Goal: Task Accomplishment & Management: Complete application form

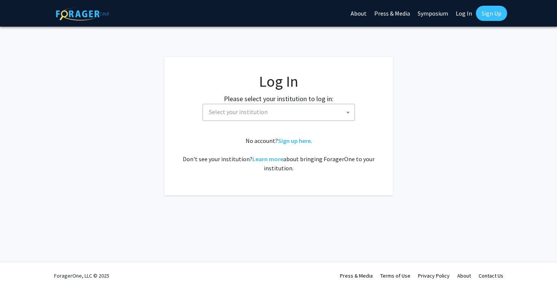
select select
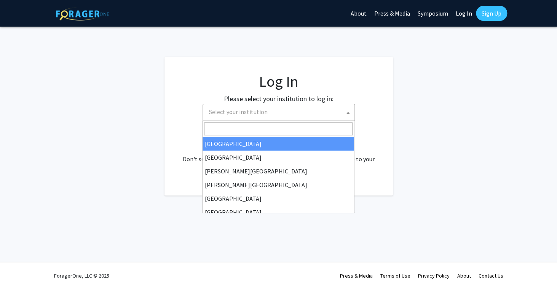
click at [297, 120] on span "Select your institution" at bounding box center [280, 112] width 148 height 16
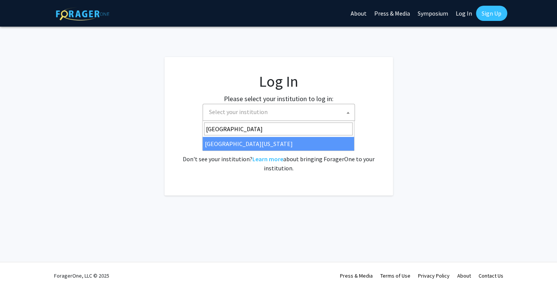
type input "university of kent"
select select "13"
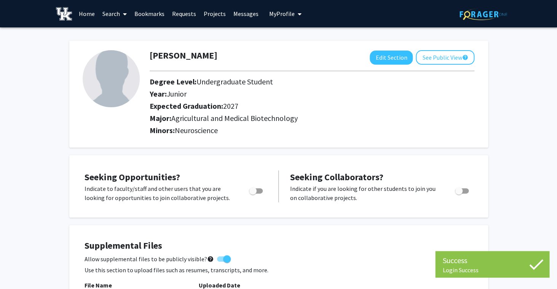
click at [183, 14] on link "Requests" at bounding box center [184, 13] width 32 height 27
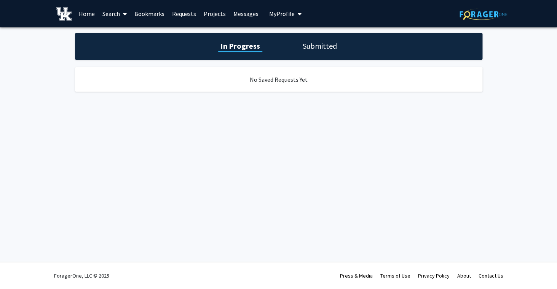
click at [223, 16] on link "Projects" at bounding box center [215, 13] width 30 height 27
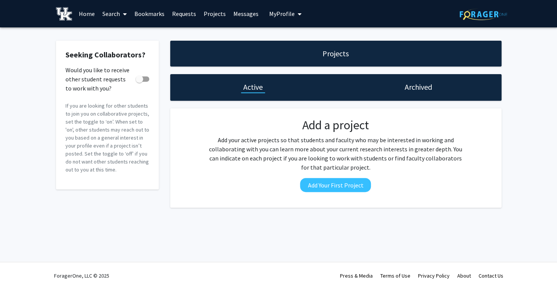
click at [113, 11] on link "Search" at bounding box center [115, 13] width 32 height 27
click at [130, 50] on span "Students" at bounding box center [122, 50] width 46 height 15
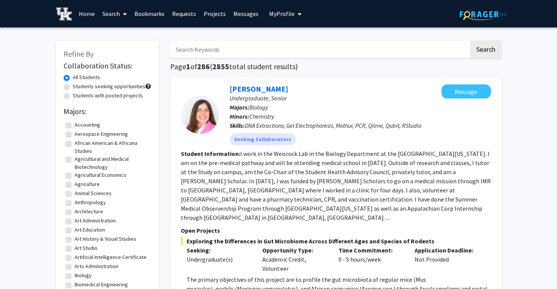
click at [117, 16] on link "Search" at bounding box center [115, 13] width 32 height 27
click at [122, 37] on span "Faculty/Staff" at bounding box center [127, 34] width 56 height 15
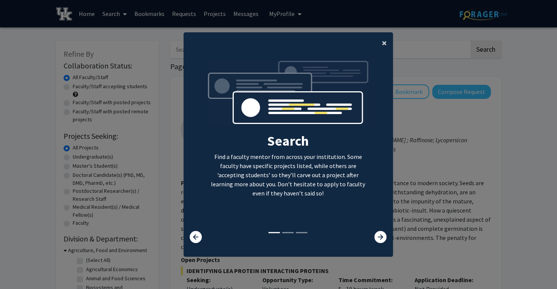
click at [386, 42] on span "×" at bounding box center [384, 43] width 5 height 12
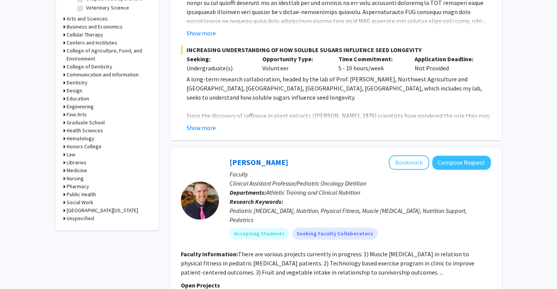
scroll to position [318, 0]
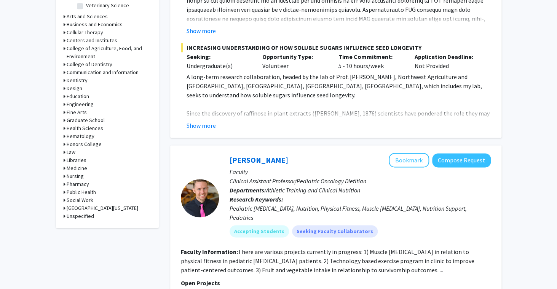
click at [81, 170] on h3 "Medicine" at bounding box center [77, 168] width 21 height 8
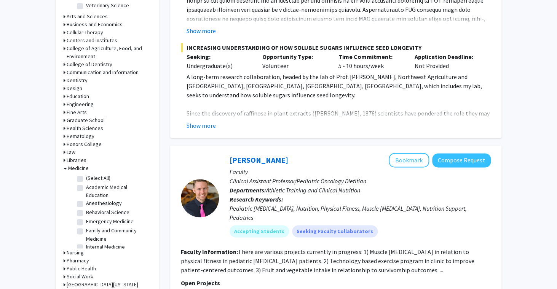
click at [101, 177] on label "(Select All)" at bounding box center [98, 178] width 24 height 8
click at [91, 177] on input "(Select All)" at bounding box center [88, 176] width 5 height 5
checkbox input "true"
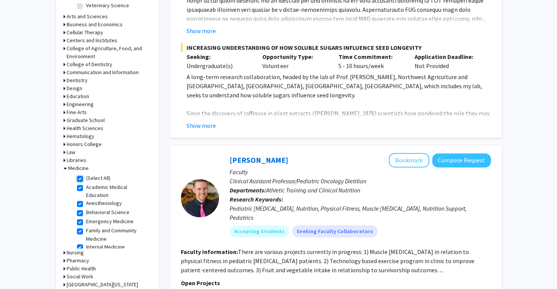
checkbox input "true"
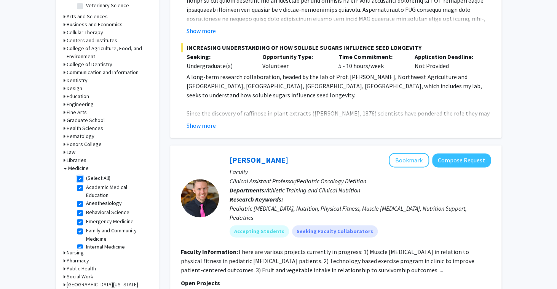
checkbox input "true"
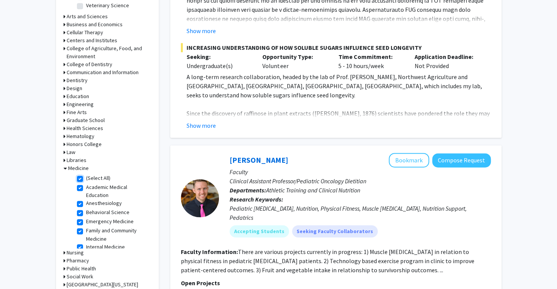
checkbox input "true"
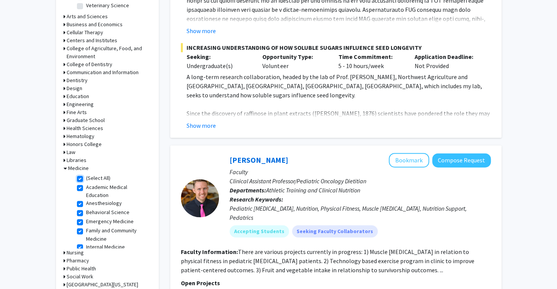
checkbox input "true"
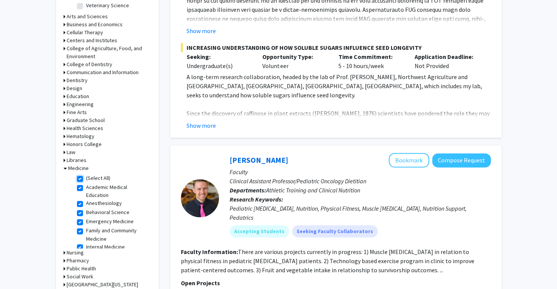
checkbox input "true"
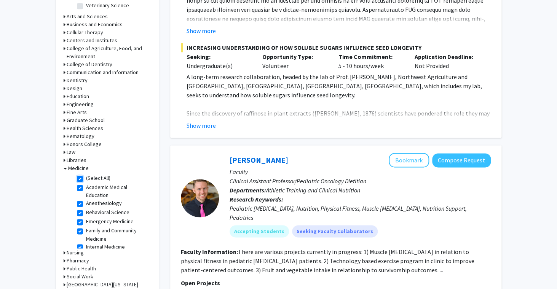
checkbox input "true"
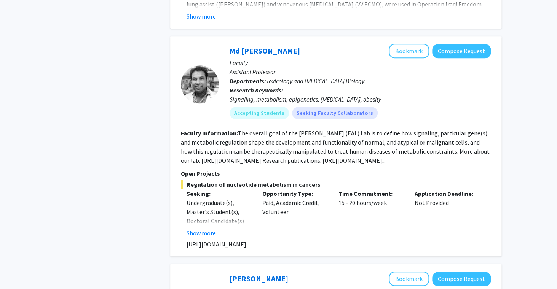
scroll to position [2316, 0]
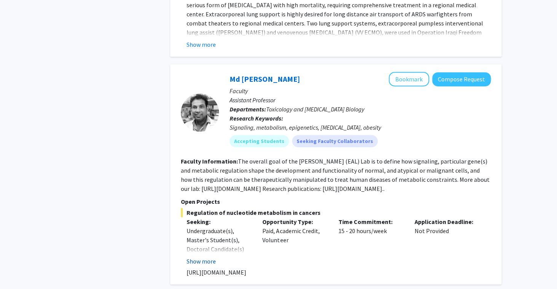
click at [210, 257] on button "Show more" at bounding box center [201, 261] width 29 height 9
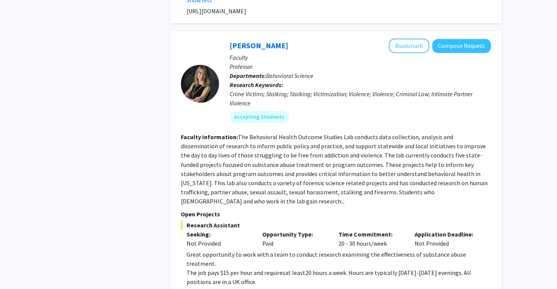
scroll to position [2770, 0]
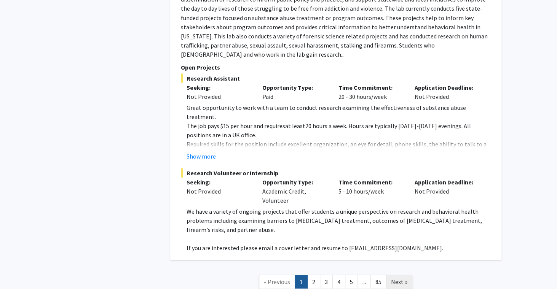
click at [402, 278] on span "Next »" at bounding box center [399, 282] width 16 height 8
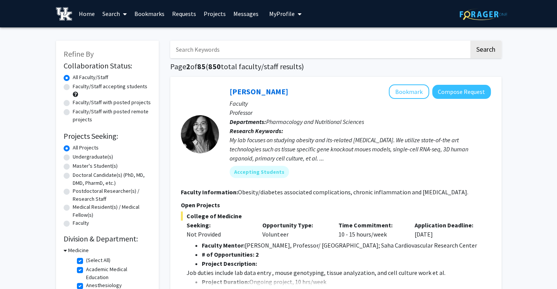
click at [231, 52] on input "Search Keywords" at bounding box center [319, 50] width 299 height 18
type input "paid"
click at [470, 41] on button "Search" at bounding box center [485, 50] width 31 height 18
checkbox input "false"
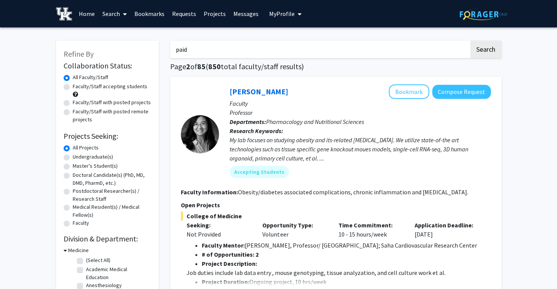
checkbox input "false"
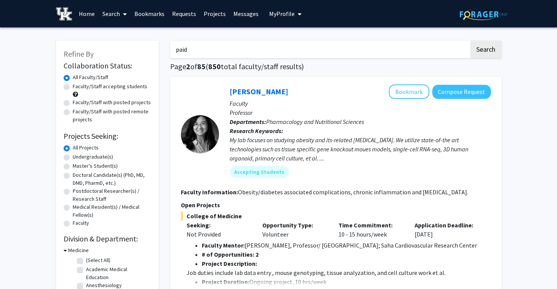
checkbox input "false"
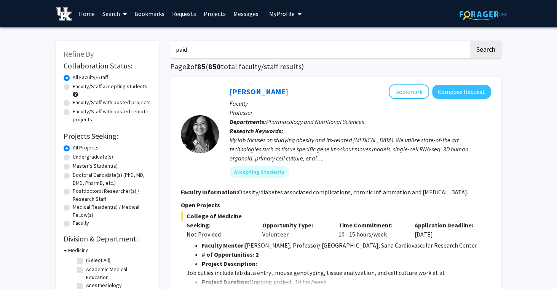
checkbox input "false"
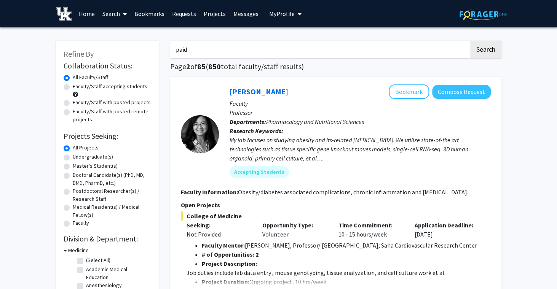
checkbox input "false"
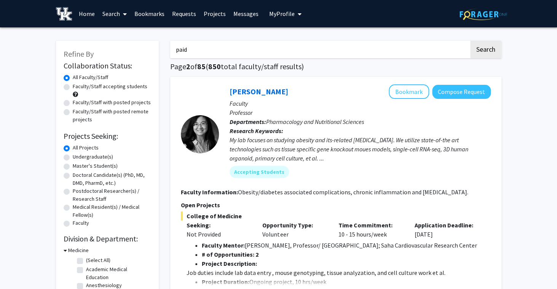
checkbox input "false"
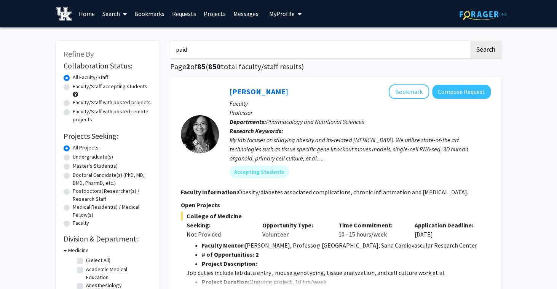
checkbox input "false"
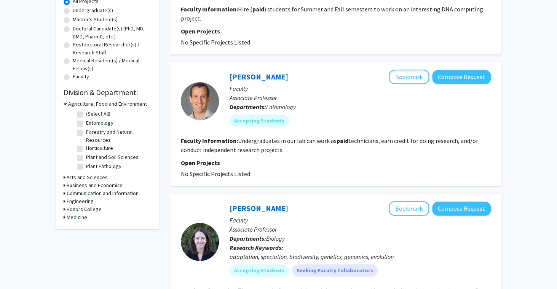
scroll to position [149, 0]
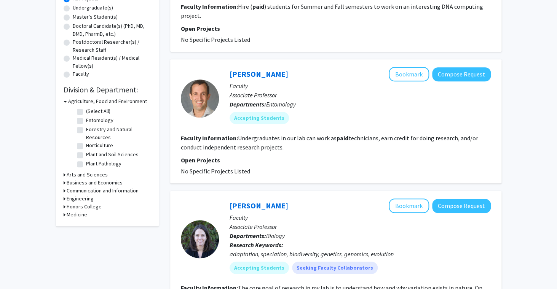
click at [267, 75] on link "[PERSON_NAME]" at bounding box center [259, 74] width 59 height 10
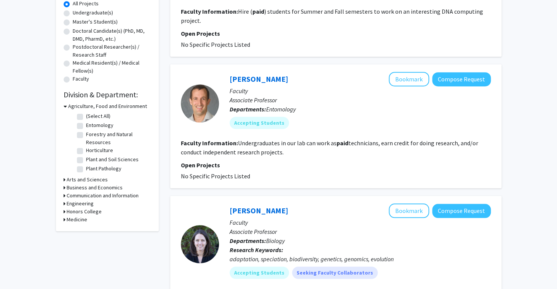
scroll to position [145, 0]
click at [420, 81] on button "Bookmark" at bounding box center [409, 79] width 40 height 14
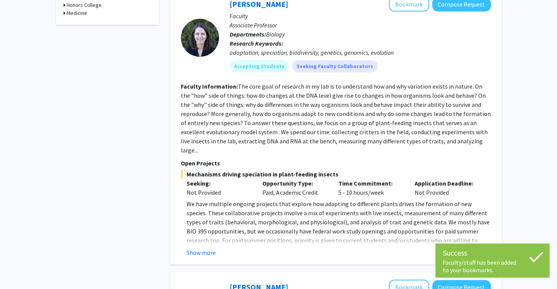
scroll to position [354, 0]
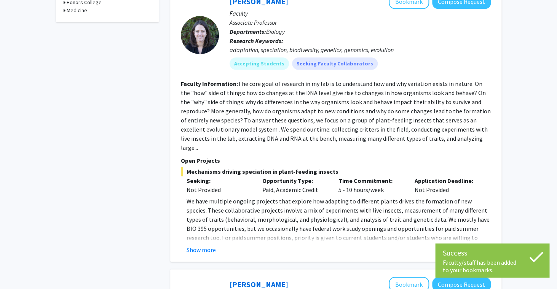
click at [318, 176] on p "Opportunity Type:" at bounding box center [294, 180] width 65 height 9
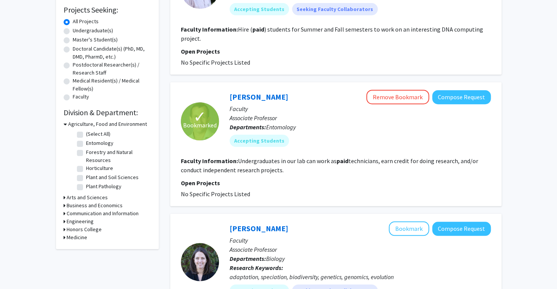
scroll to position [131, 0]
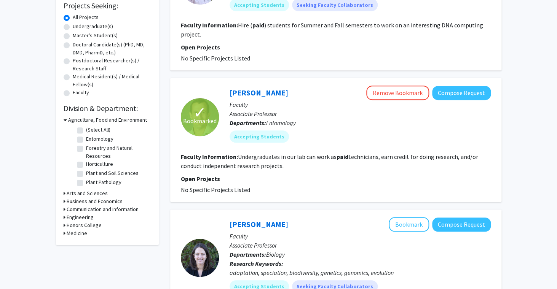
click at [76, 235] on h3 "Medicine" at bounding box center [77, 234] width 21 height 8
click at [94, 244] on label "(Select All)" at bounding box center [98, 243] width 24 height 8
click at [91, 244] on input "(Select All)" at bounding box center [88, 241] width 5 height 5
checkbox input "true"
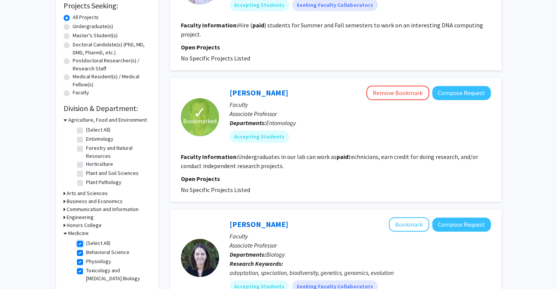
checkbox input "true"
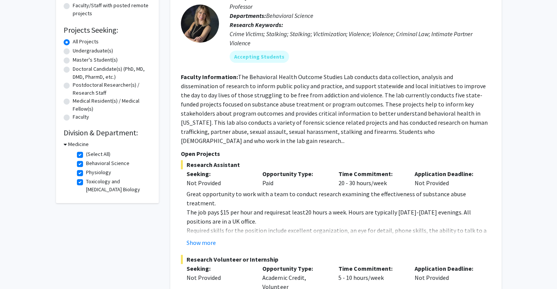
scroll to position [48, 0]
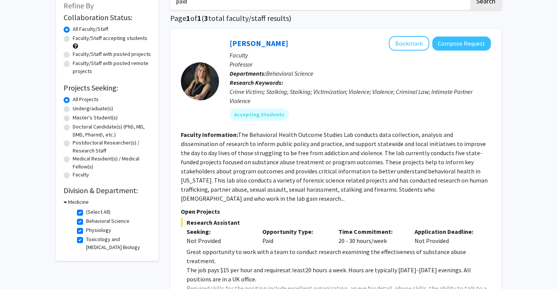
click at [80, 203] on h3 "Medicine" at bounding box center [78, 202] width 21 height 8
click at [80, 203] on h3 "Medicine" at bounding box center [77, 202] width 21 height 8
click at [100, 192] on h2 "Division & Department:" at bounding box center [108, 190] width 88 height 9
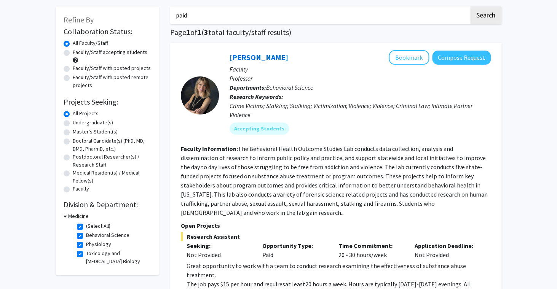
scroll to position [0, 0]
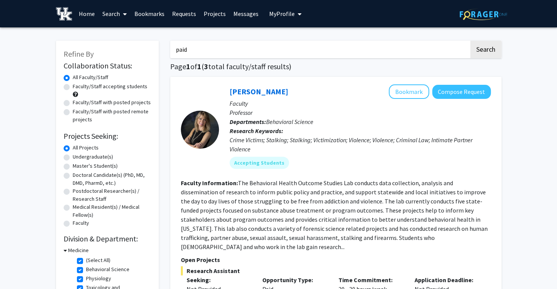
click at [237, 46] on input "paid" at bounding box center [319, 50] width 299 height 18
click at [243, 50] on input "paid" at bounding box center [319, 50] width 299 height 18
type input "p"
click at [470, 41] on button "Search" at bounding box center [485, 50] width 31 height 18
checkbox input "false"
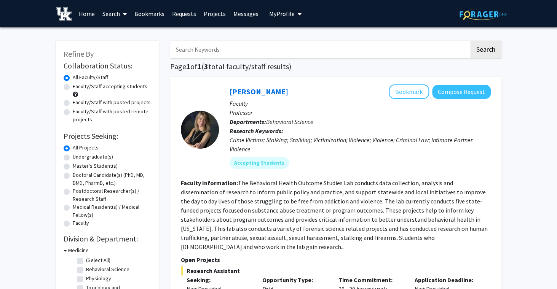
checkbox input "false"
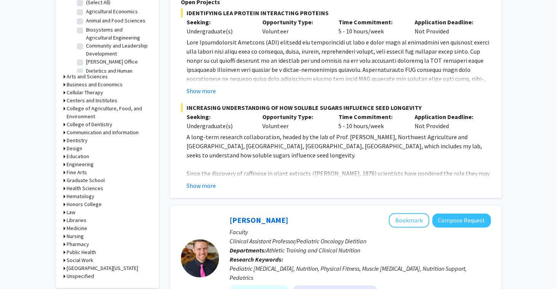
scroll to position [260, 0]
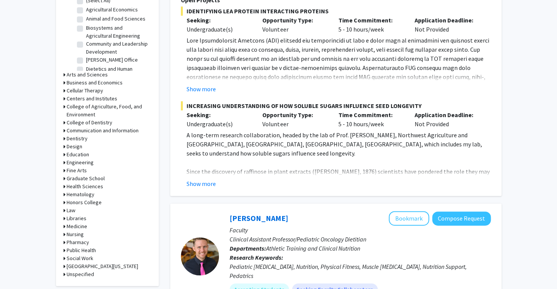
click at [78, 235] on h3 "Nursing" at bounding box center [75, 235] width 17 height 8
click at [76, 228] on h3 "Medicine" at bounding box center [77, 227] width 21 height 8
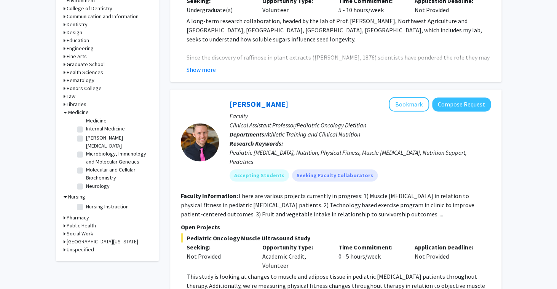
scroll to position [82, 0]
click at [86, 130] on label "Microbiology, Immunology and Molecular Genetics" at bounding box center [117, 138] width 63 height 16
click at [86, 130] on input "Microbiology, Immunology and Molecular Genetics" at bounding box center [88, 132] width 5 height 5
checkbox input "true"
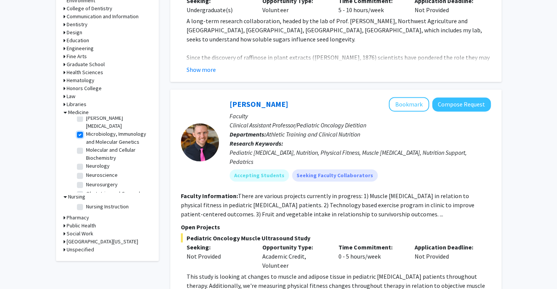
checkbox input "true"
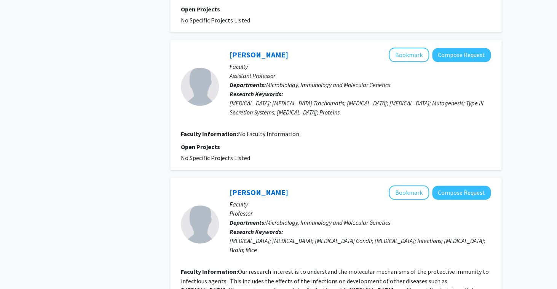
scroll to position [1694, 0]
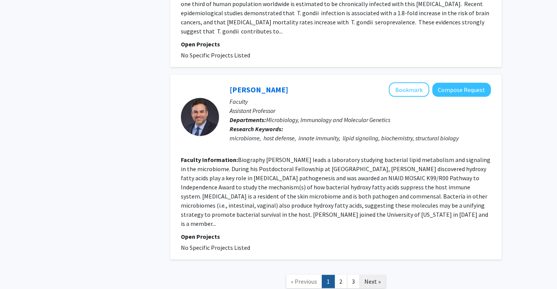
click at [374, 275] on link "Next »" at bounding box center [372, 281] width 26 height 13
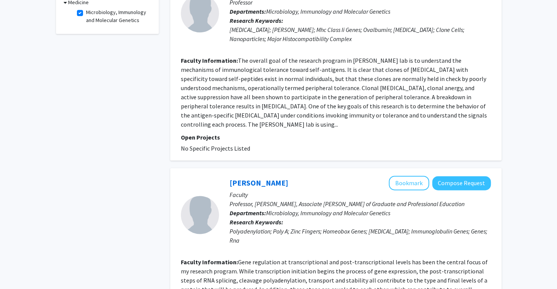
scroll to position [233, 0]
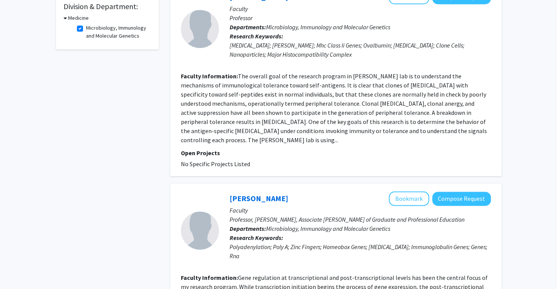
click at [348, 120] on fg-read-more "The overall goal of the research program in [PERSON_NAME] lab is to understand …" at bounding box center [334, 108] width 306 height 72
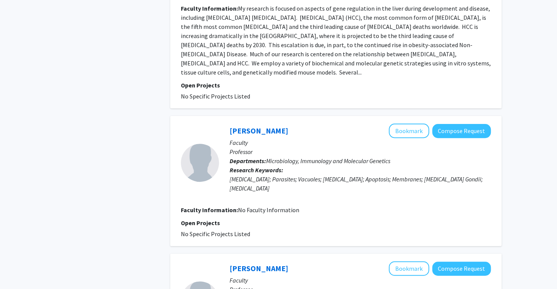
scroll to position [1453, 0]
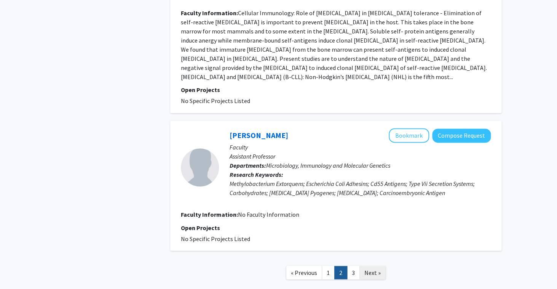
click at [369, 269] on span "Next »" at bounding box center [372, 273] width 16 height 8
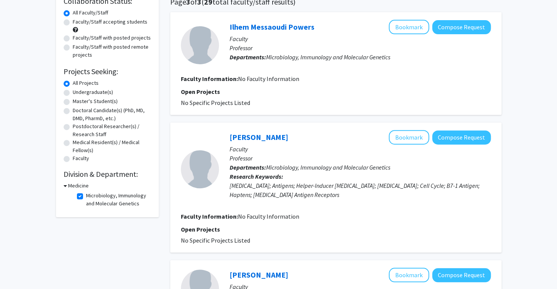
scroll to position [99, 0]
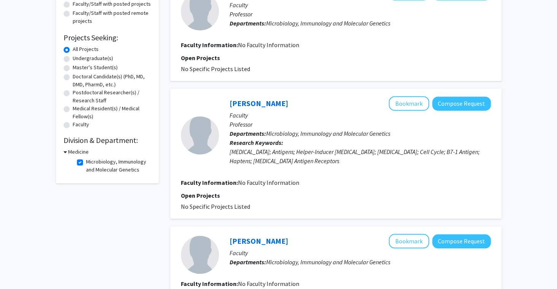
click at [86, 164] on label "Microbiology, Immunology and Molecular Genetics" at bounding box center [117, 166] width 63 height 16
click at [86, 163] on input "Microbiology, Immunology and Molecular Genetics" at bounding box center [88, 160] width 5 height 5
checkbox input "false"
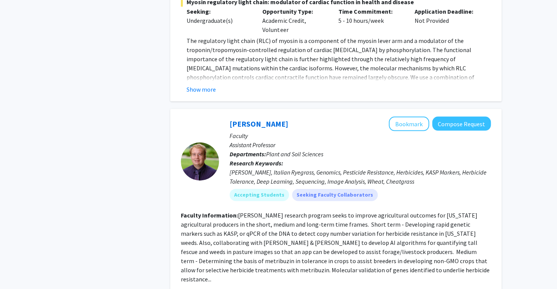
scroll to position [4056, 0]
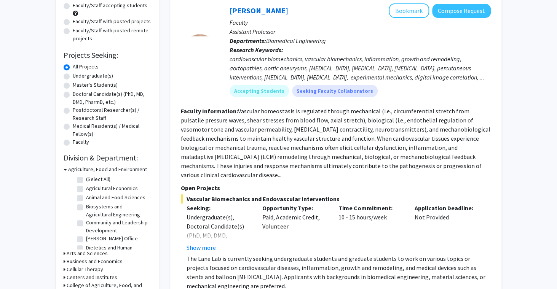
scroll to position [51, 0]
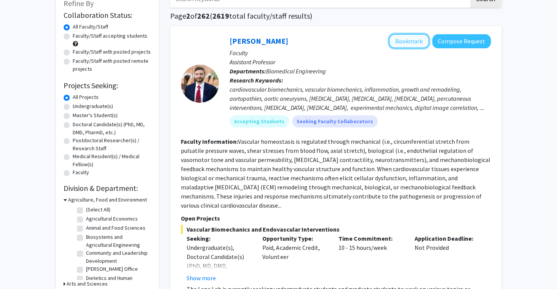
click at [401, 40] on button "Bookmark" at bounding box center [409, 41] width 40 height 14
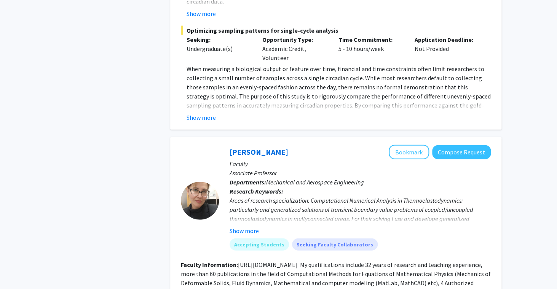
scroll to position [0, 0]
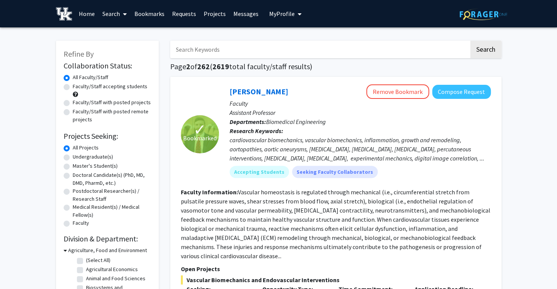
click at [87, 158] on label "Undergraduate(s)" at bounding box center [93, 157] width 40 height 8
click at [78, 158] on input "Undergraduate(s)" at bounding box center [75, 155] width 5 height 5
radio input "true"
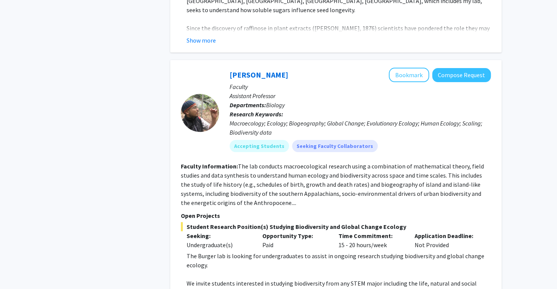
scroll to position [2162, 0]
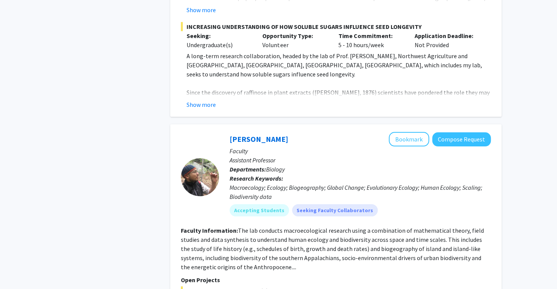
scroll to position [2112, 0]
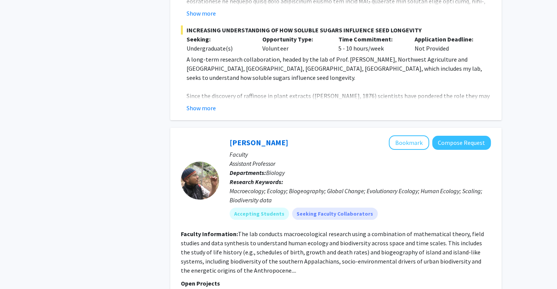
click at [388, 177] on p "Research Keywords: Macroecology; Ecology; Biogeography; Global Change; Evolutio…" at bounding box center [360, 190] width 261 height 27
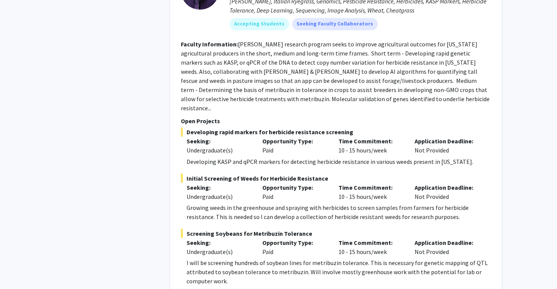
scroll to position [3741, 0]
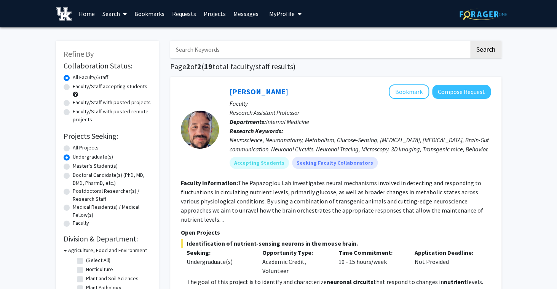
click at [279, 48] on input "Search Keywords" at bounding box center [319, 50] width 299 height 18
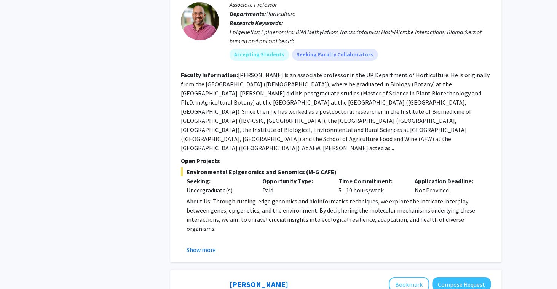
scroll to position [926, 0]
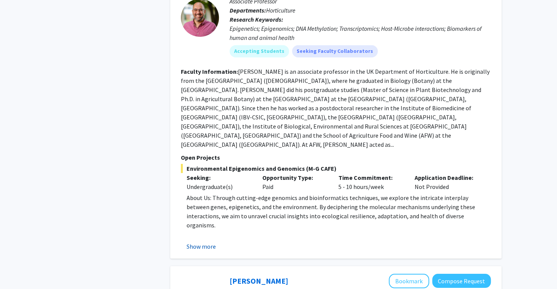
click at [210, 242] on button "Show more" at bounding box center [201, 246] width 29 height 9
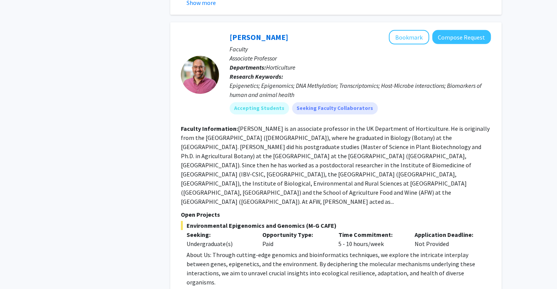
scroll to position [867, 0]
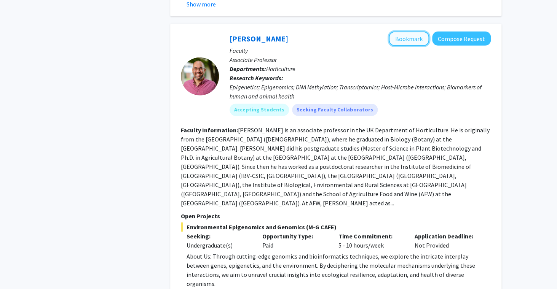
click at [406, 32] on button "Bookmark" at bounding box center [409, 39] width 40 height 14
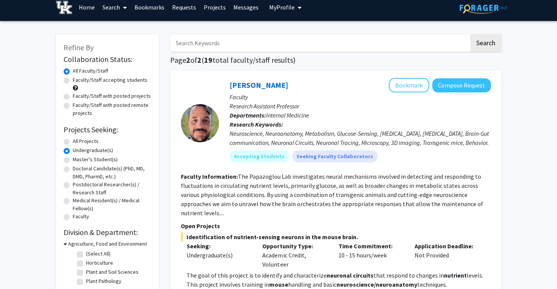
scroll to position [0, 0]
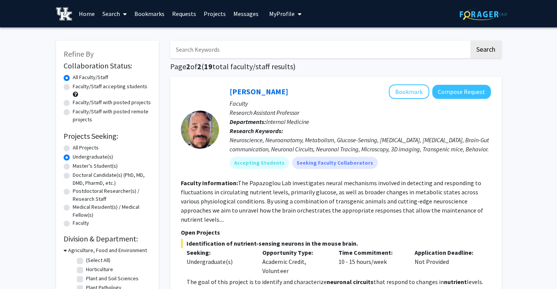
click at [88, 148] on label "All Projects" at bounding box center [86, 148] width 26 height 8
click at [78, 148] on input "All Projects" at bounding box center [75, 146] width 5 height 5
radio input "true"
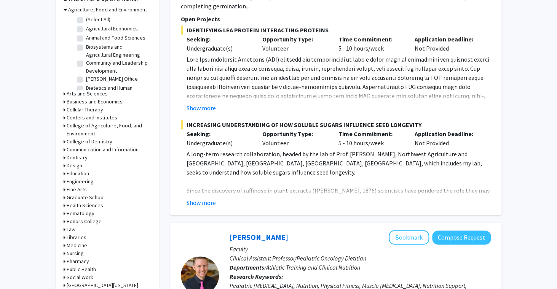
scroll to position [265, 0]
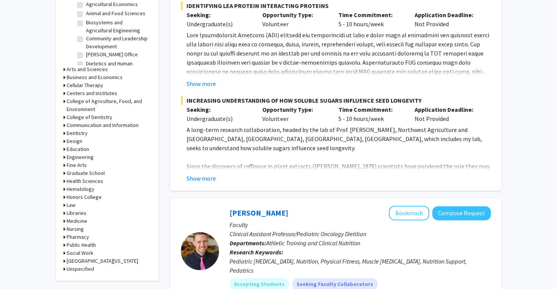
click at [84, 221] on h3 "Medicine" at bounding box center [77, 221] width 21 height 8
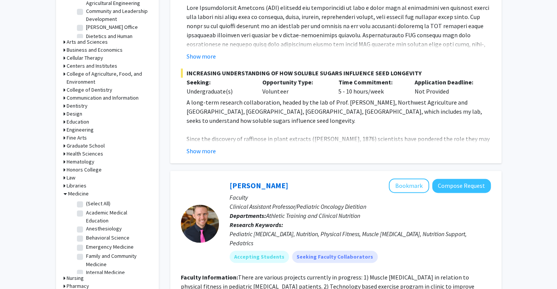
scroll to position [296, 0]
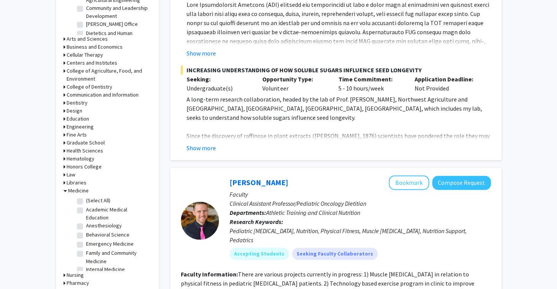
click at [105, 202] on label "(Select All)" at bounding box center [98, 201] width 24 height 8
click at [91, 202] on input "(Select All)" at bounding box center [88, 199] width 5 height 5
checkbox input "true"
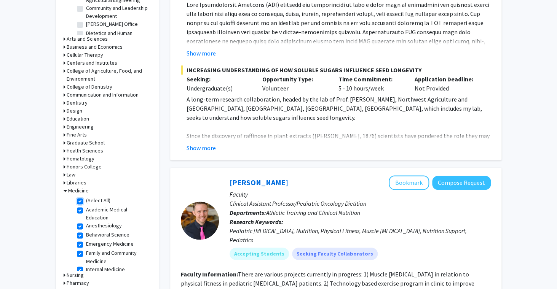
checkbox input "true"
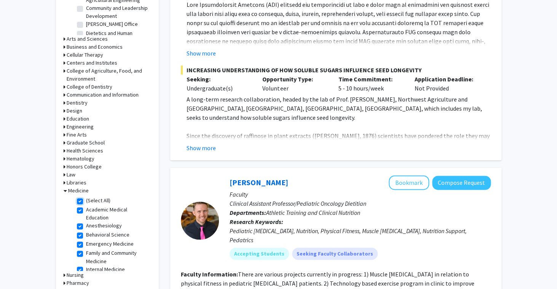
checkbox input "true"
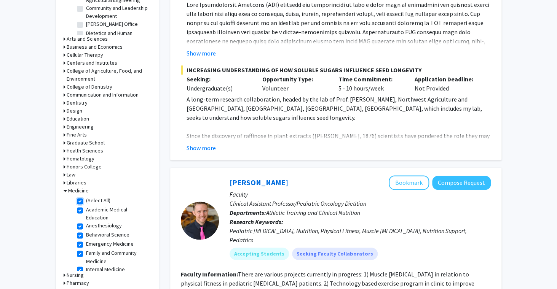
checkbox input "true"
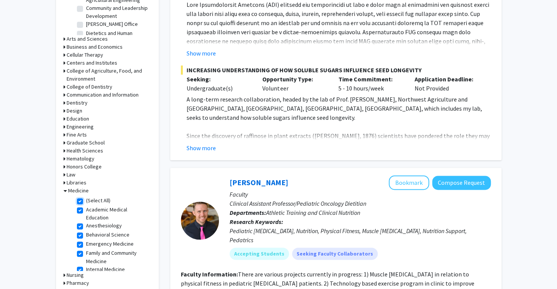
checkbox input "true"
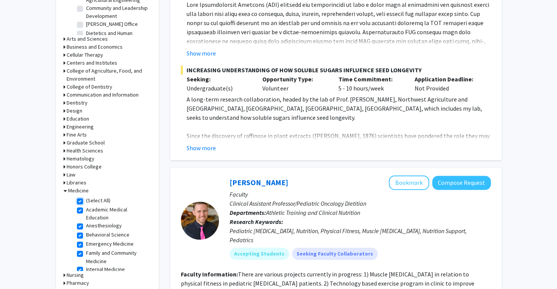
checkbox input "true"
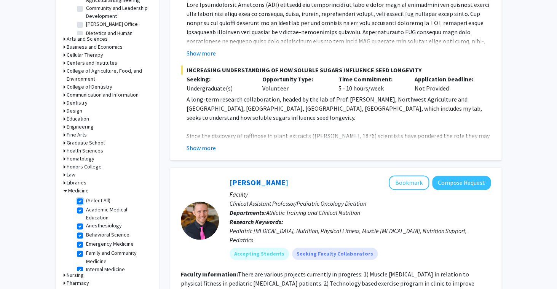
checkbox input "true"
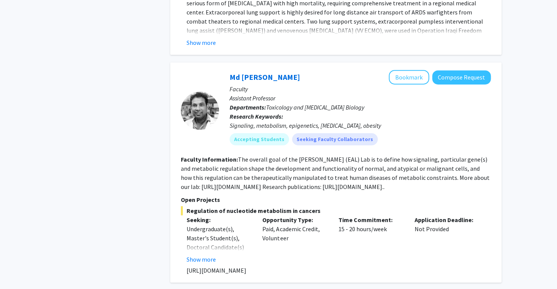
scroll to position [2311, 0]
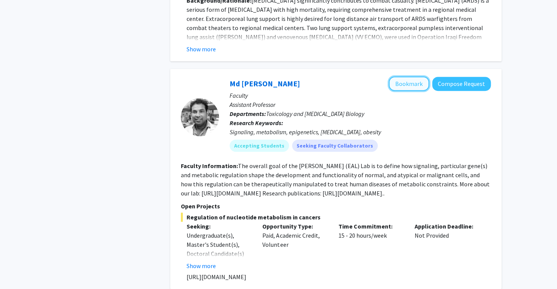
click at [414, 77] on button "Bookmark" at bounding box center [409, 84] width 40 height 14
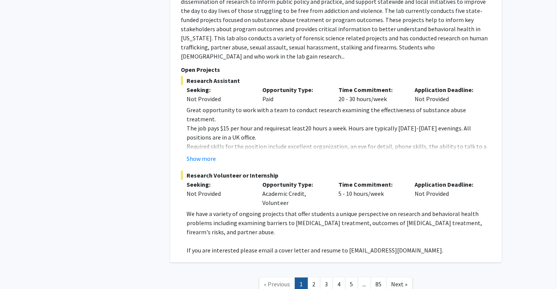
scroll to position [2734, 0]
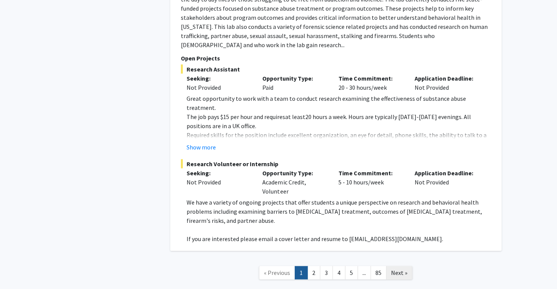
click at [401, 269] on span "Next »" at bounding box center [399, 273] width 16 height 8
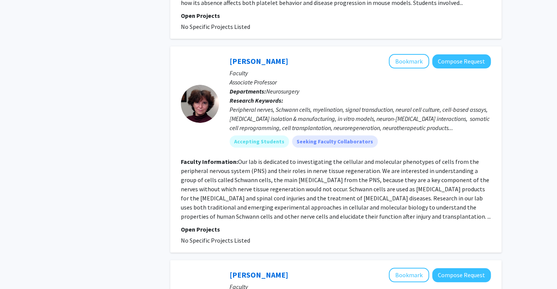
scroll to position [1116, 0]
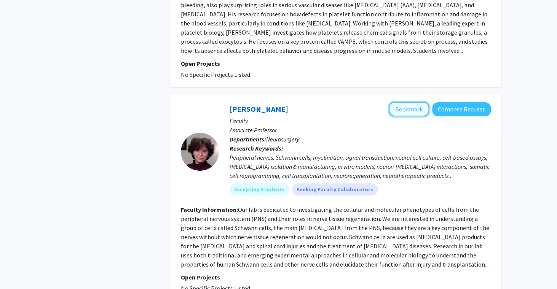
click at [402, 109] on button "Bookmark" at bounding box center [409, 109] width 40 height 14
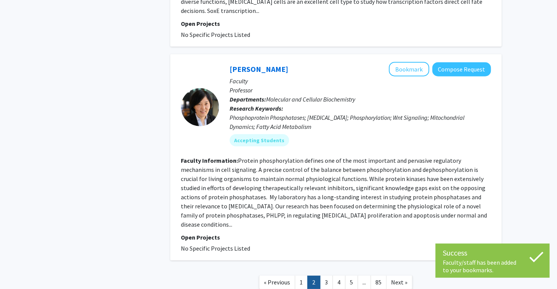
scroll to position [1780, 0]
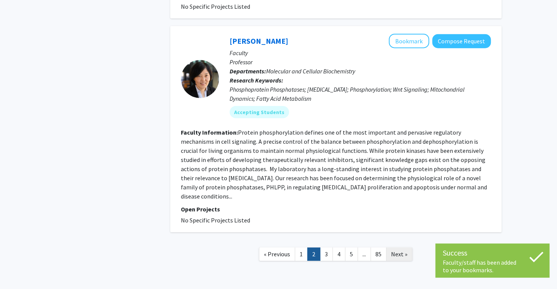
click at [402, 251] on span "Next »" at bounding box center [399, 255] width 16 height 8
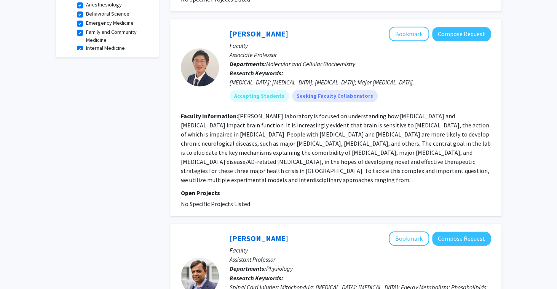
scroll to position [247, 0]
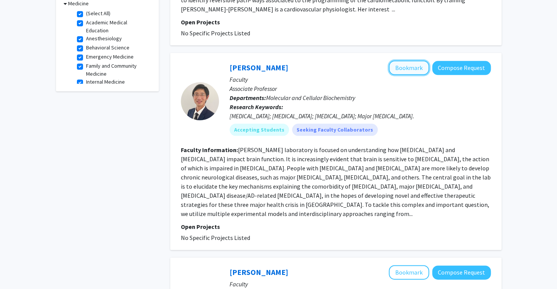
click at [404, 61] on button "Bookmark" at bounding box center [409, 68] width 40 height 14
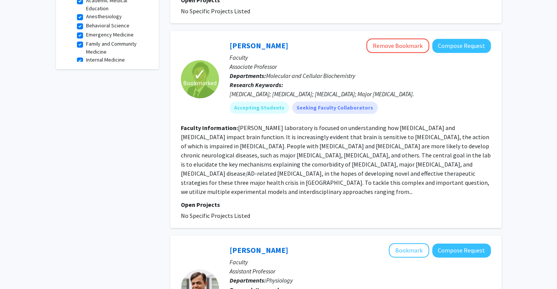
scroll to position [268, 0]
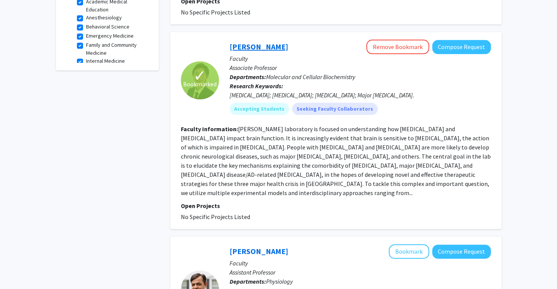
click at [262, 42] on link "[PERSON_NAME]" at bounding box center [259, 47] width 59 height 10
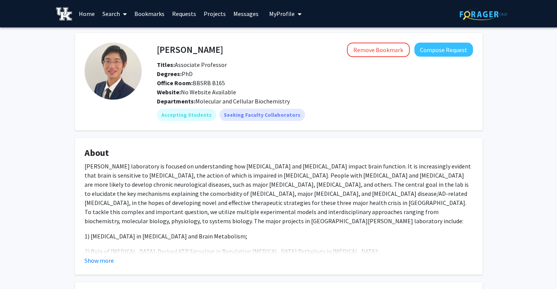
scroll to position [64, 0]
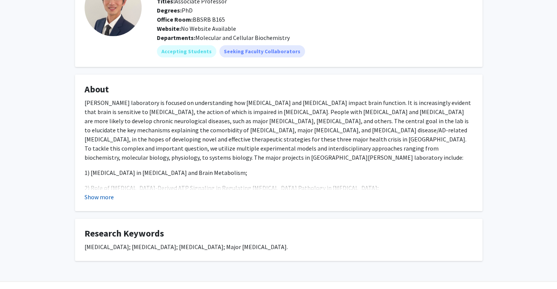
click at [104, 198] on button "Show more" at bounding box center [99, 197] width 29 height 9
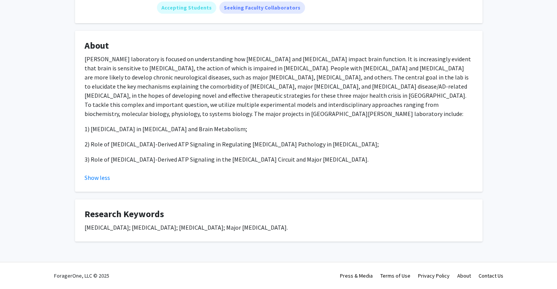
scroll to position [0, 0]
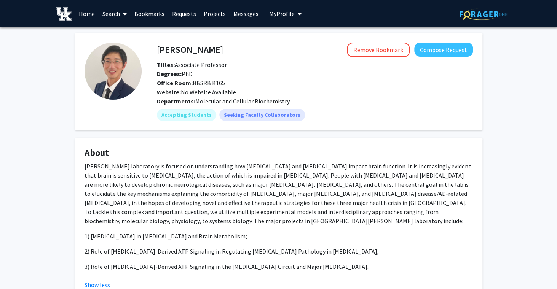
click at [120, 20] on link "Search" at bounding box center [115, 13] width 32 height 27
click at [304, 46] on div "Remove Bookmark Compose Request" at bounding box center [348, 50] width 250 height 14
click at [155, 10] on link "Bookmarks" at bounding box center [150, 13] width 38 height 27
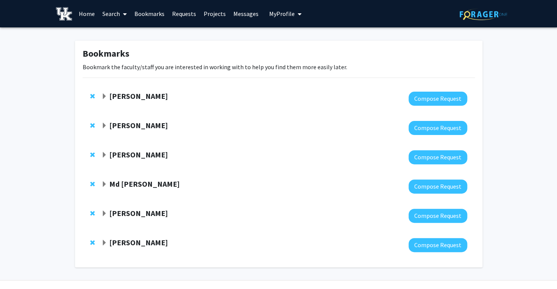
click at [140, 94] on strong "[PERSON_NAME]" at bounding box center [138, 96] width 59 height 10
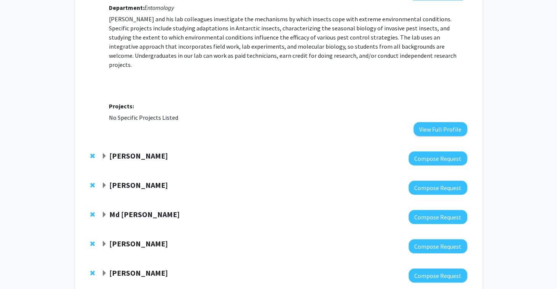
scroll to position [131, 0]
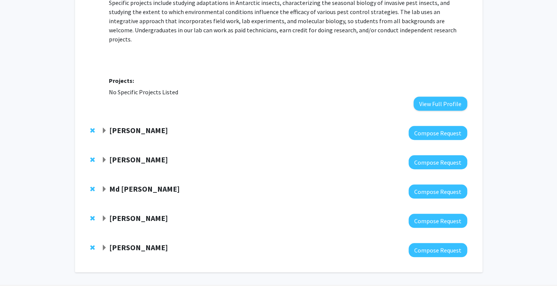
click at [139, 126] on strong "[PERSON_NAME]" at bounding box center [138, 131] width 59 height 10
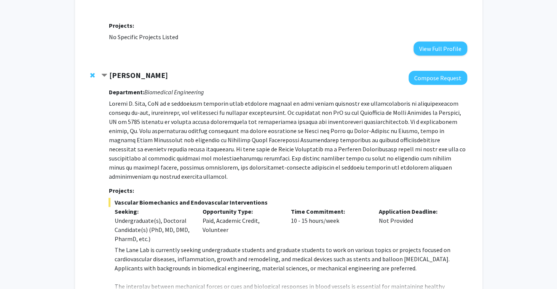
scroll to position [187, 0]
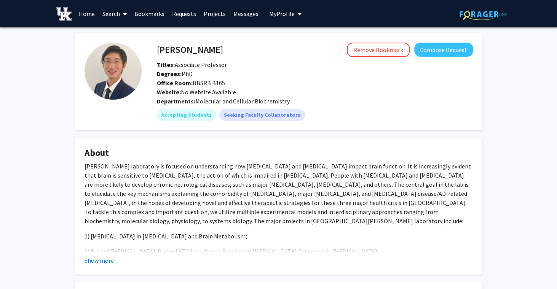
click at [152, 15] on link "Bookmarks" at bounding box center [150, 13] width 38 height 27
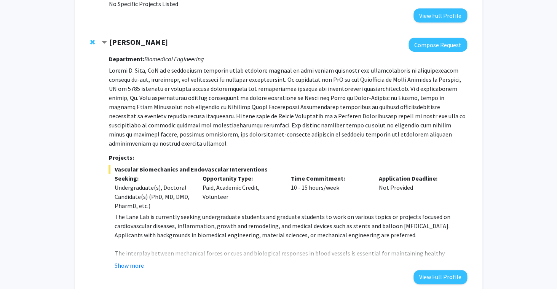
scroll to position [369, 0]
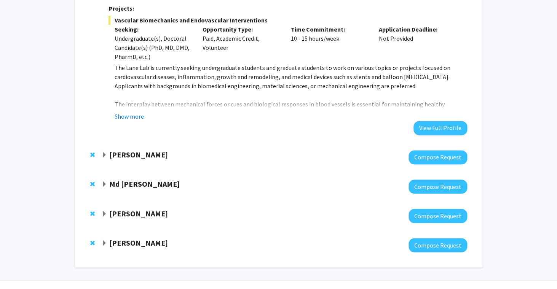
click at [155, 150] on strong "[PERSON_NAME]" at bounding box center [138, 155] width 59 height 10
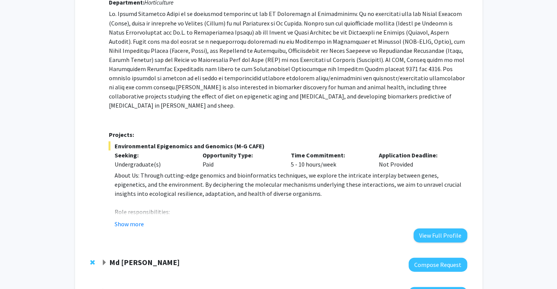
scroll to position [565, 0]
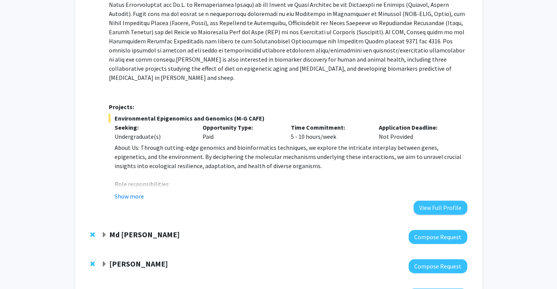
click at [144, 230] on strong "Md [PERSON_NAME]" at bounding box center [144, 235] width 70 height 10
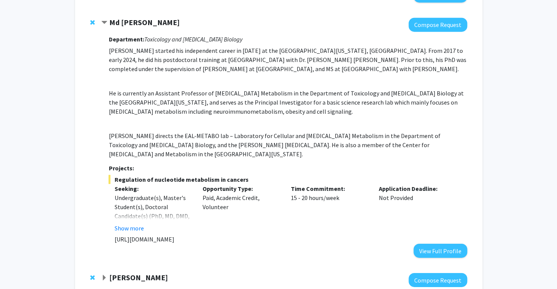
scroll to position [788, 0]
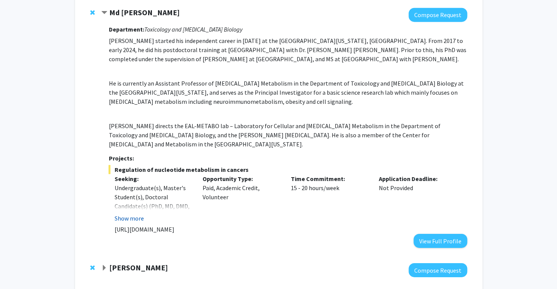
click at [126, 214] on button "Show more" at bounding box center [128, 218] width 29 height 9
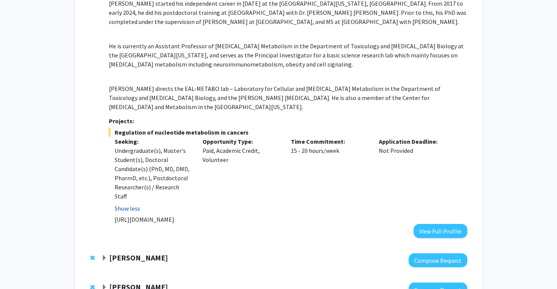
scroll to position [831, 0]
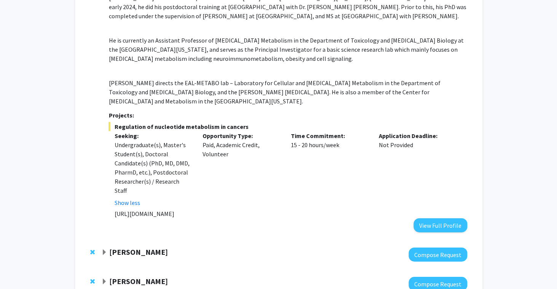
click at [136, 247] on strong "[PERSON_NAME]" at bounding box center [138, 252] width 59 height 10
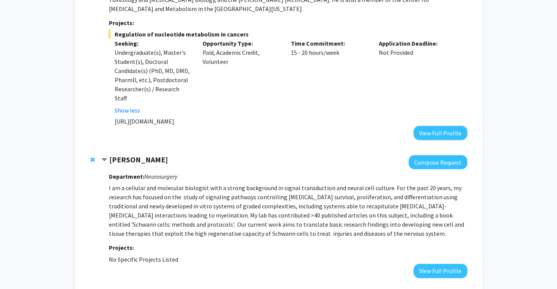
scroll to position [951, 0]
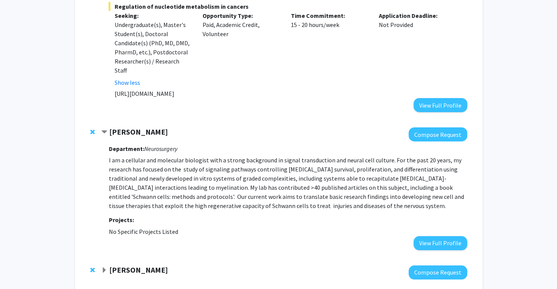
click at [125, 265] on strong "[PERSON_NAME]" at bounding box center [138, 270] width 59 height 10
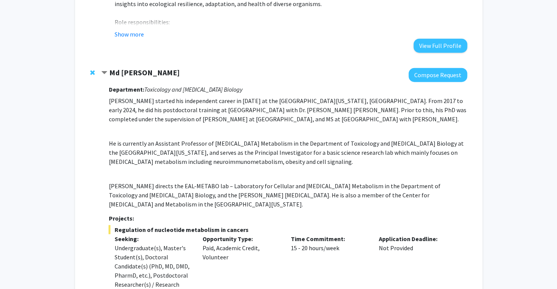
scroll to position [723, 0]
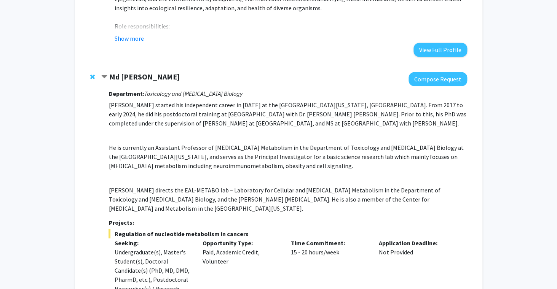
drag, startPoint x: 216, startPoint y: 277, endPoint x: 111, endPoint y: 276, distance: 105.1
copy p "[URL][DOMAIN_NAME]"
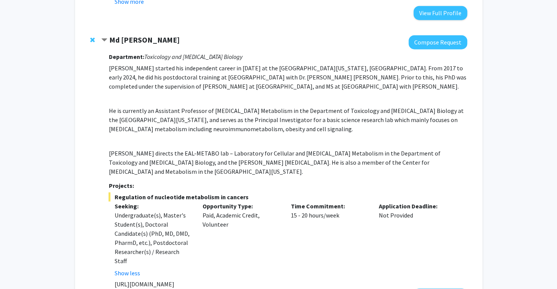
click at [281, 193] on span "Regulation of nucleotide metabolism in cancers" at bounding box center [288, 197] width 358 height 9
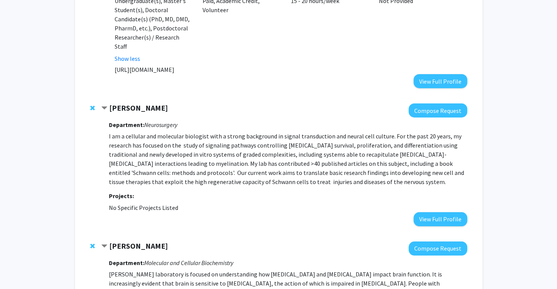
scroll to position [974, 0]
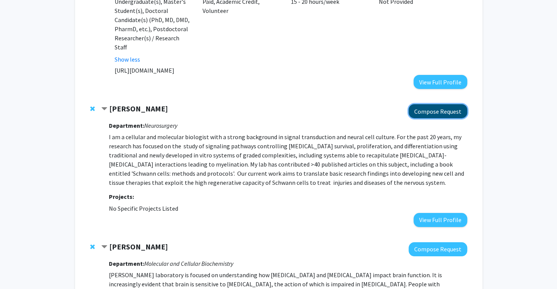
click at [438, 104] on button "Compose Request" at bounding box center [438, 111] width 59 height 14
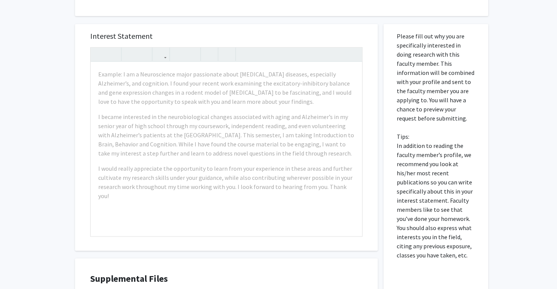
scroll to position [238, 0]
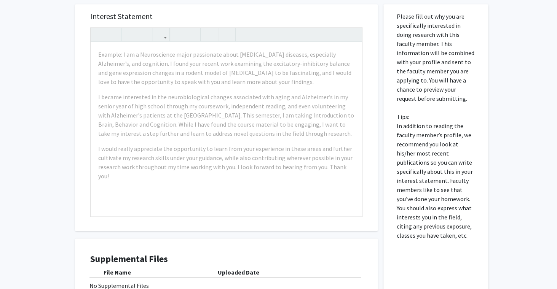
click at [287, 5] on div "Interest Statement Example: I am a Neuroscience major passionate about [MEDICAL…" at bounding box center [226, 117] width 287 height 227
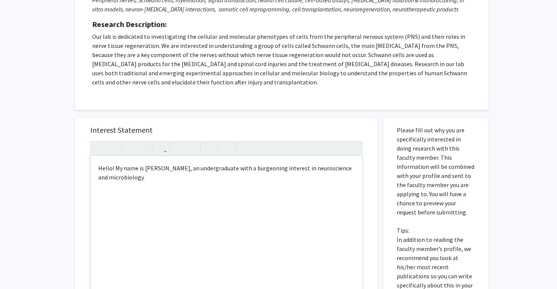
scroll to position [126, 0]
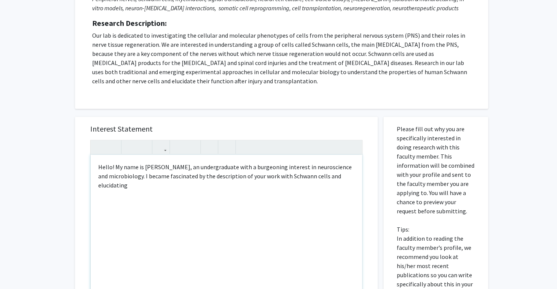
drag, startPoint x: 190, startPoint y: 182, endPoint x: 115, endPoint y: 185, distance: 75.1
click at [115, 185] on div "Hello! My name is [PERSON_NAME], an undergraduate with a burgeoning interest in…" at bounding box center [226, 242] width 271 height 174
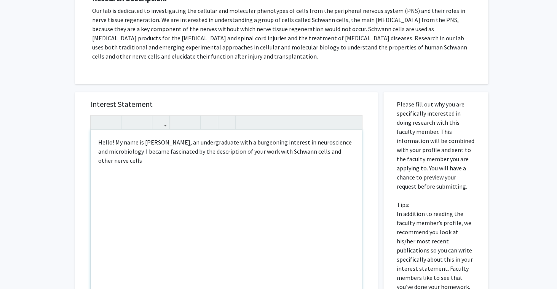
scroll to position [158, 0]
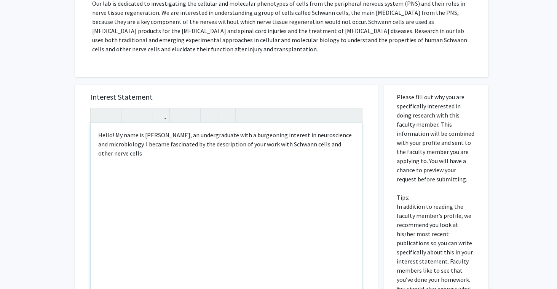
click at [204, 146] on div "Hello! My name is [PERSON_NAME], an undergraduate with a burgeoning interest in…" at bounding box center [226, 210] width 271 height 174
click at [222, 155] on div "Hello! My name is [PERSON_NAME], an undergraduate with a burgeoning interest in…" at bounding box center [226, 210] width 271 height 174
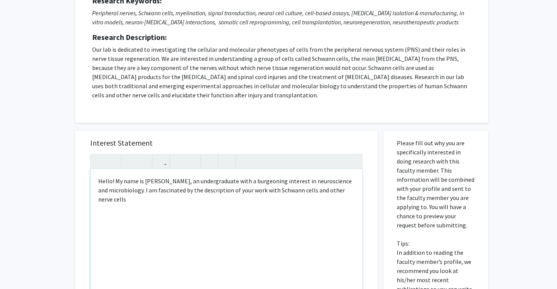
scroll to position [105, 0]
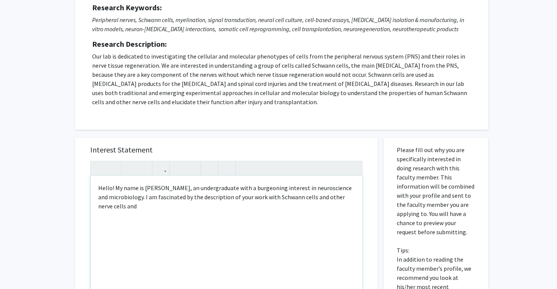
click at [312, 197] on div "Hello! My name is [PERSON_NAME], an undergraduate with a burgeoning interest in…" at bounding box center [226, 263] width 271 height 174
click at [224, 204] on div "Hello! My name is [PERSON_NAME], an undergraduate with a burgeoning interest in…" at bounding box center [226, 263] width 271 height 174
click at [347, 196] on div "Hello! My name is [PERSON_NAME], an undergraduate with a burgeoning interest in…" at bounding box center [226, 263] width 271 height 174
click at [267, 203] on div "Hello! My name is [PERSON_NAME], an undergraduate with a burgeoning interest in…" at bounding box center [226, 263] width 271 height 174
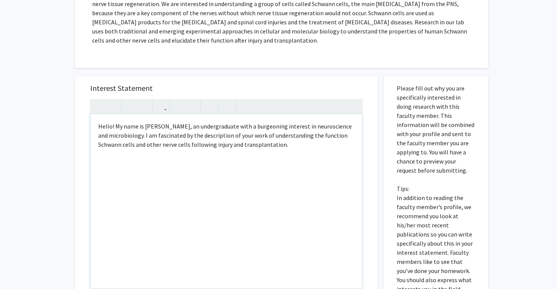
scroll to position [169, 0]
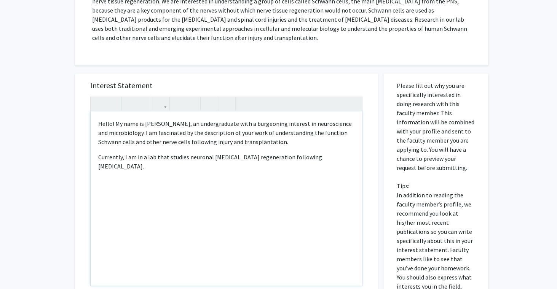
type textarea "<p>Hello! My name is [PERSON_NAME], an undergraduate with a burgeoning interest…"
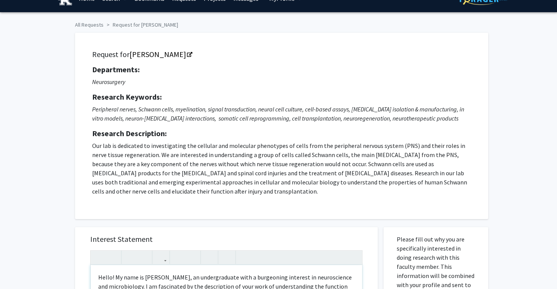
scroll to position [0, 0]
